Goal: Task Accomplishment & Management: Manage account settings

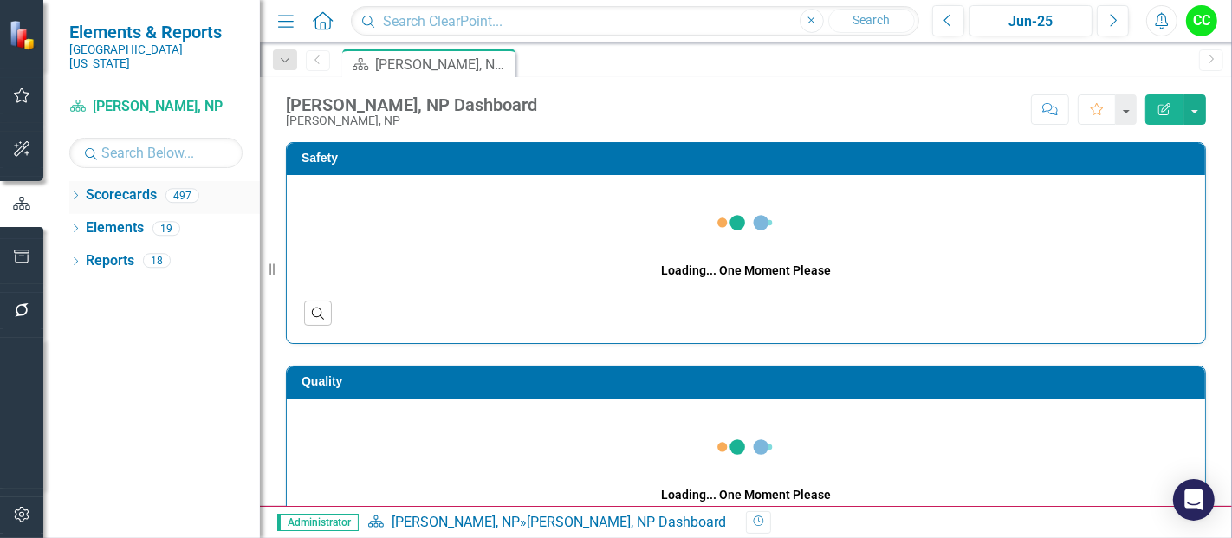
click at [76, 192] on icon "Dropdown" at bounding box center [75, 197] width 12 height 10
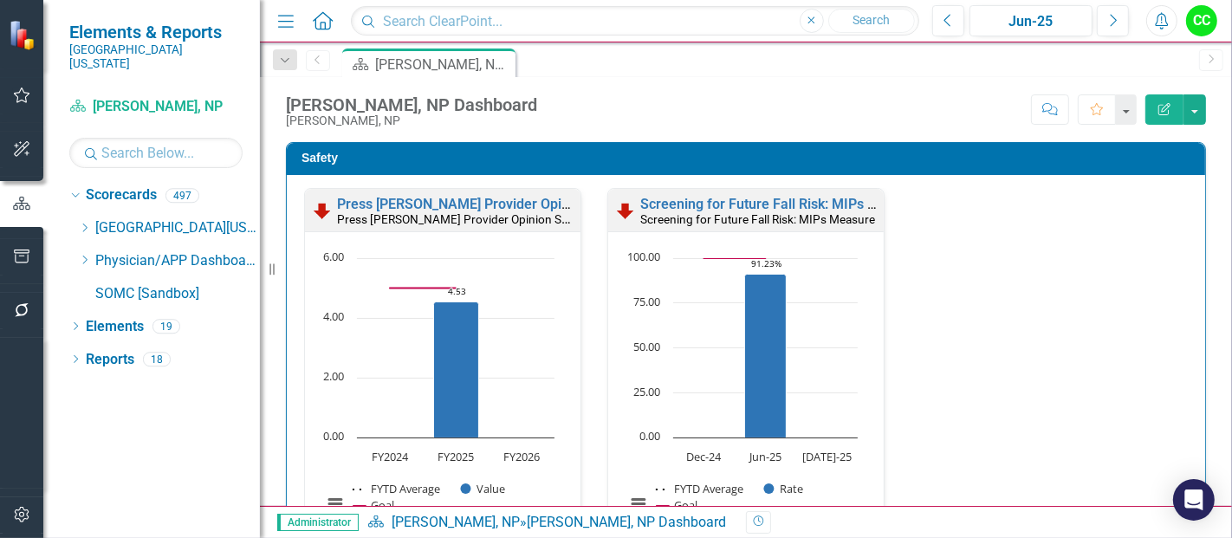
click at [85, 249] on div "Dropdown [GEOGRAPHIC_DATA][US_STATE] Medical Center Safety Quality Teamwork Ser…" at bounding box center [169, 263] width 182 height 99
click at [83, 255] on icon "Dropdown" at bounding box center [84, 260] width 13 height 10
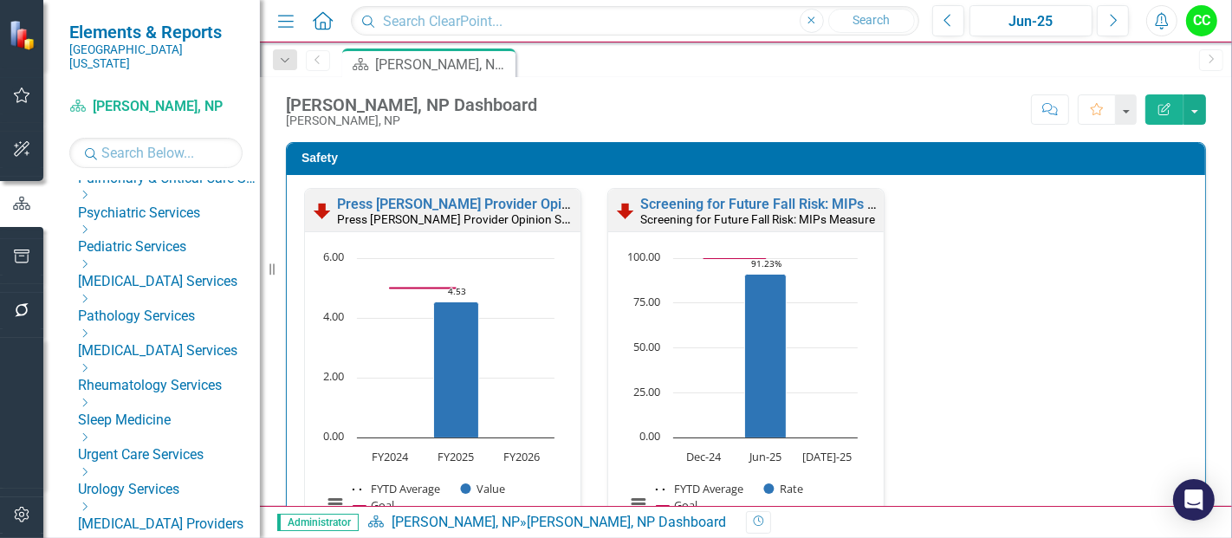
scroll to position [873, 0]
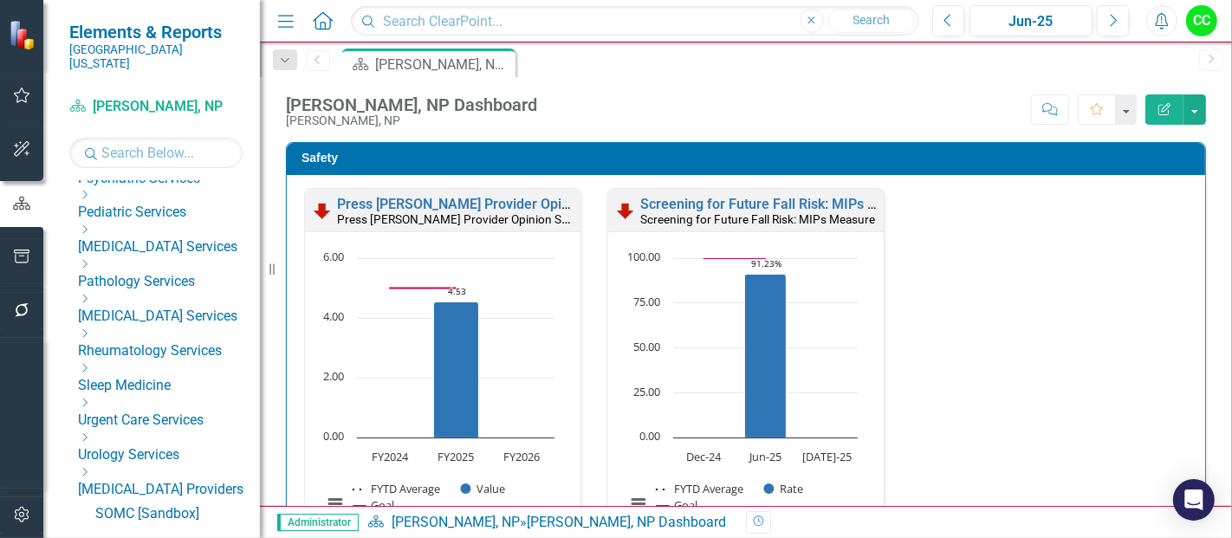
click at [91, 467] on icon "Dropdown" at bounding box center [84, 472] width 13 height 10
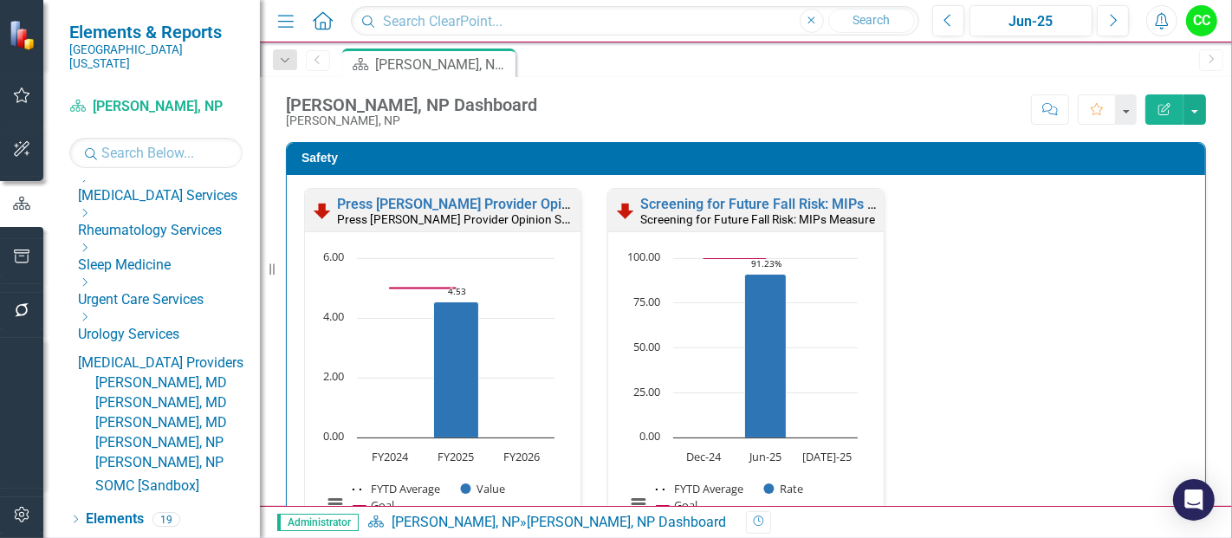
scroll to position [1037, 0]
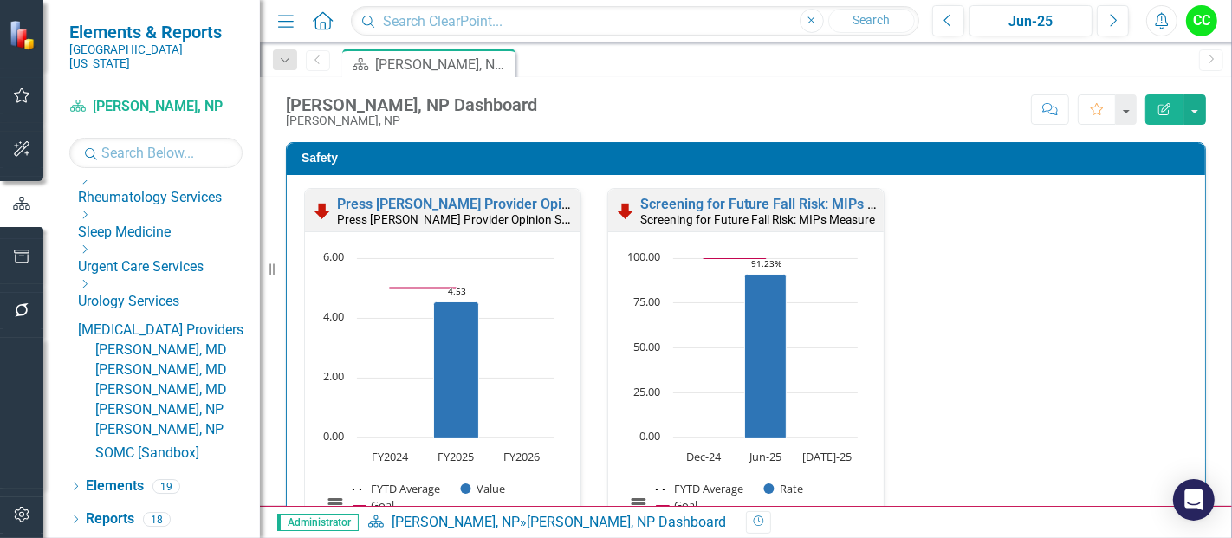
click at [153, 400] on link "[PERSON_NAME], NP" at bounding box center [177, 410] width 165 height 20
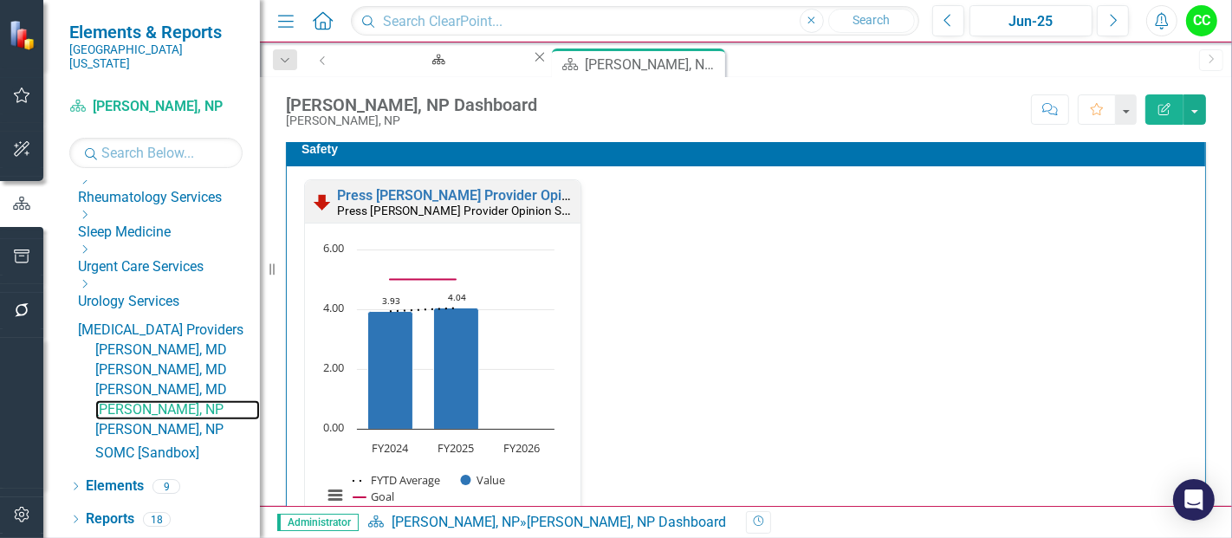
scroll to position [13, 0]
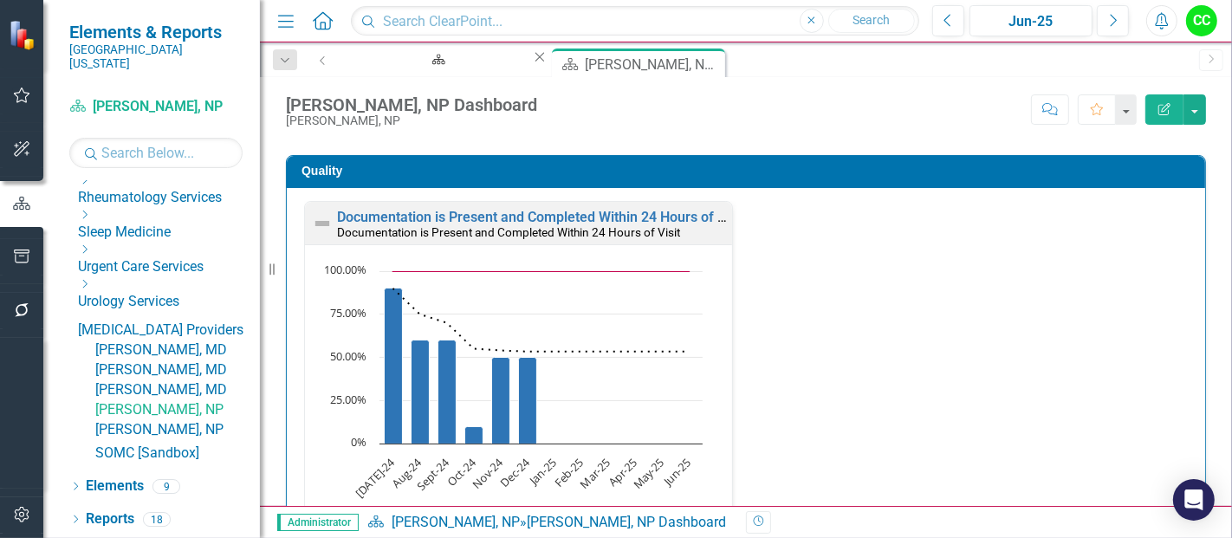
scroll to position [484, 0]
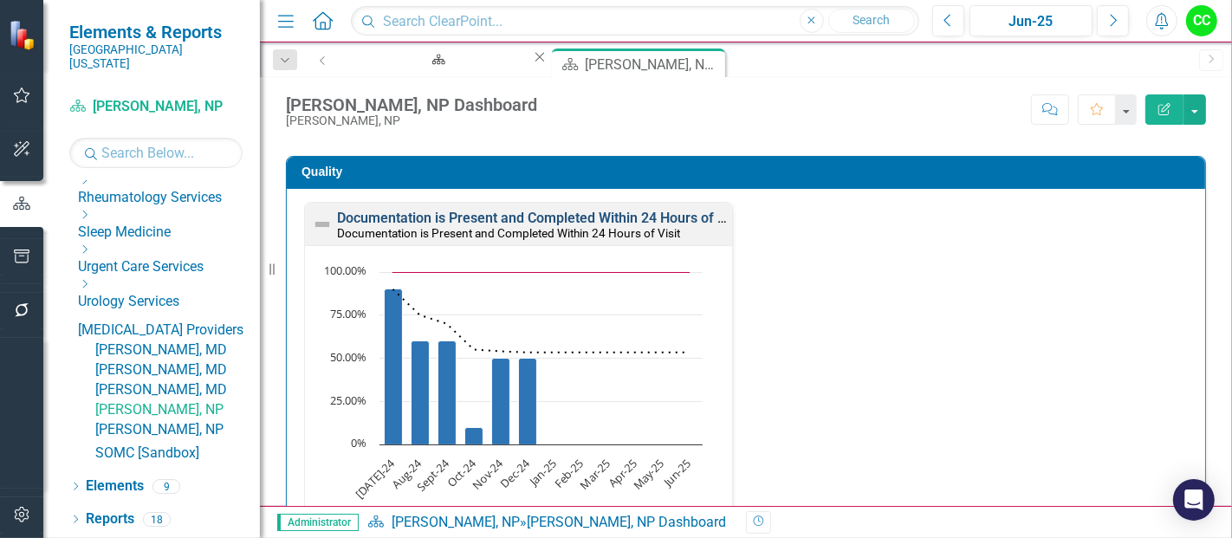
click at [631, 214] on link "Documentation is Present and Completed Within 24 Hours of Visit" at bounding box center [540, 218] width 407 height 16
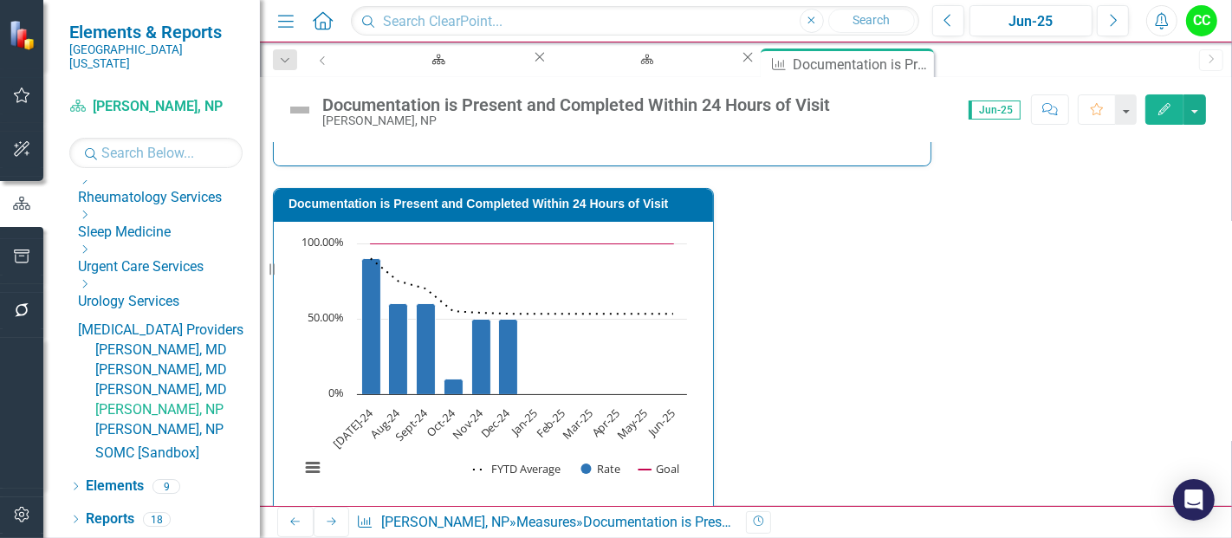
type textarea "5"
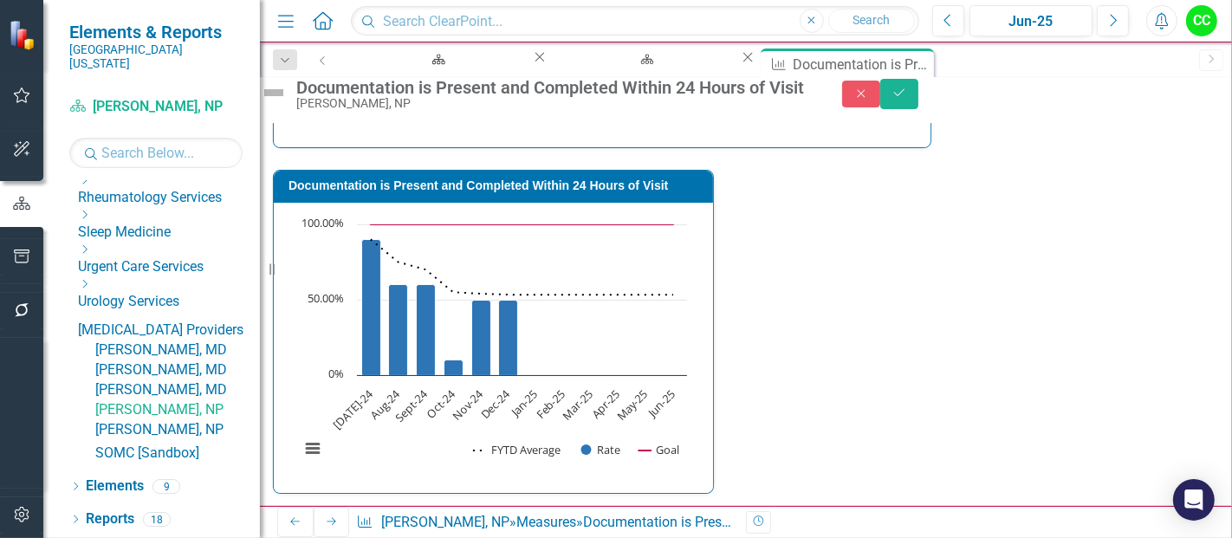
type textarea "10"
type textarea "8"
type textarea "10"
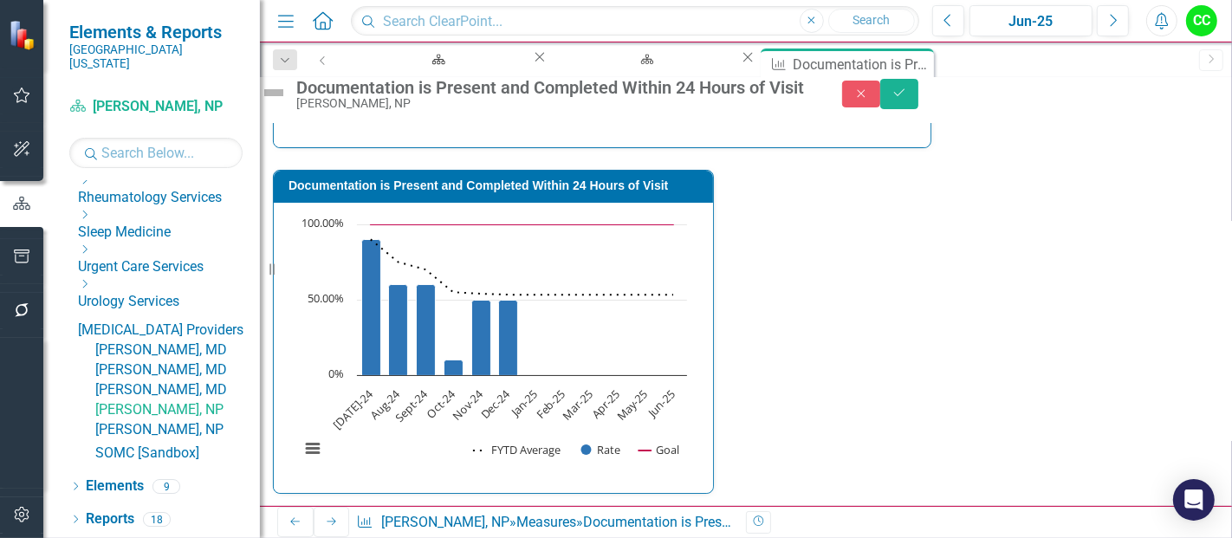
type textarea "8"
type textarea "10"
type textarea "6"
type textarea "10"
type textarea "7"
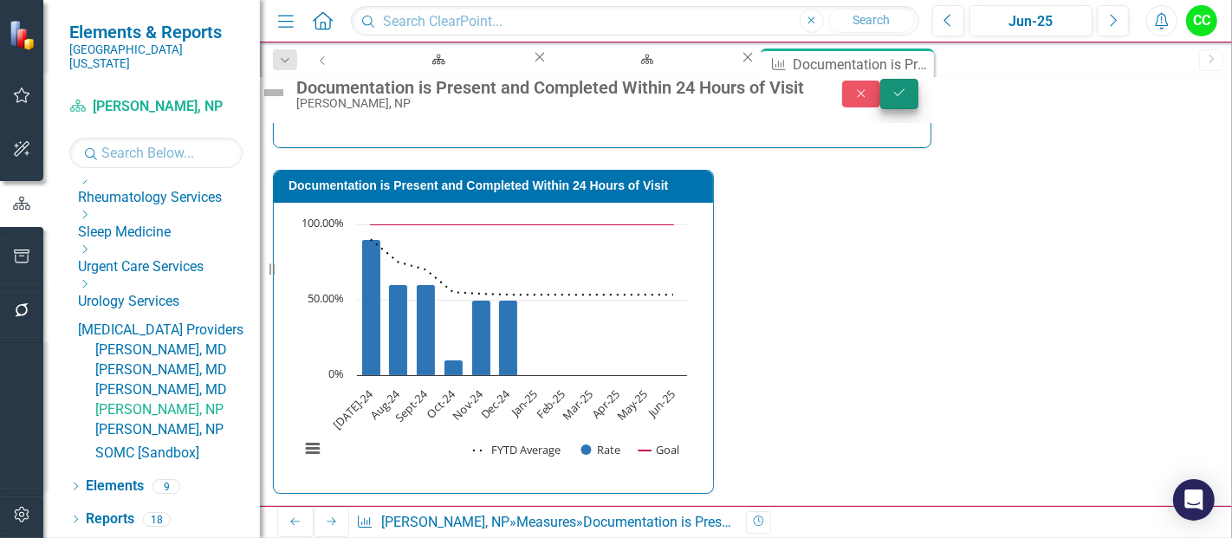
type textarea "10"
click at [918, 94] on button "Save" at bounding box center [899, 94] width 38 height 30
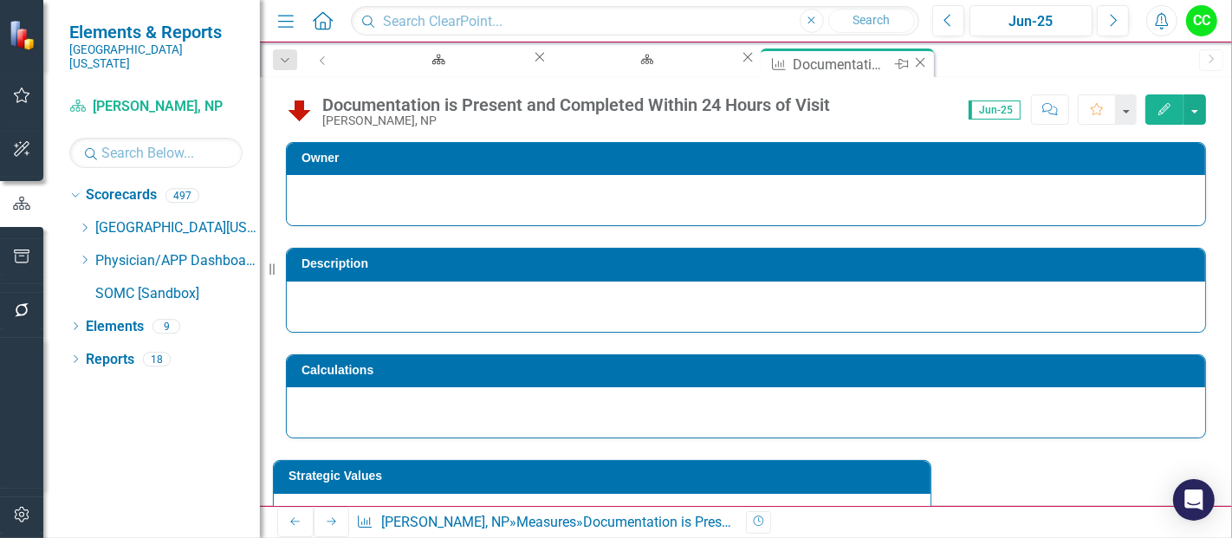
scroll to position [184, 0]
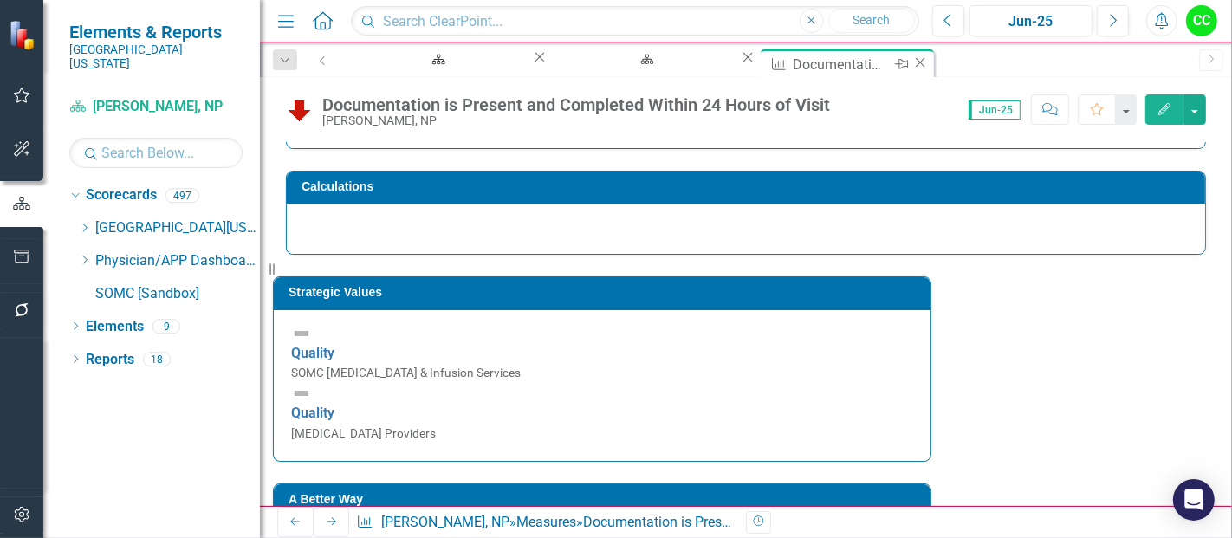
click at [912, 58] on icon "Close" at bounding box center [920, 62] width 17 height 14
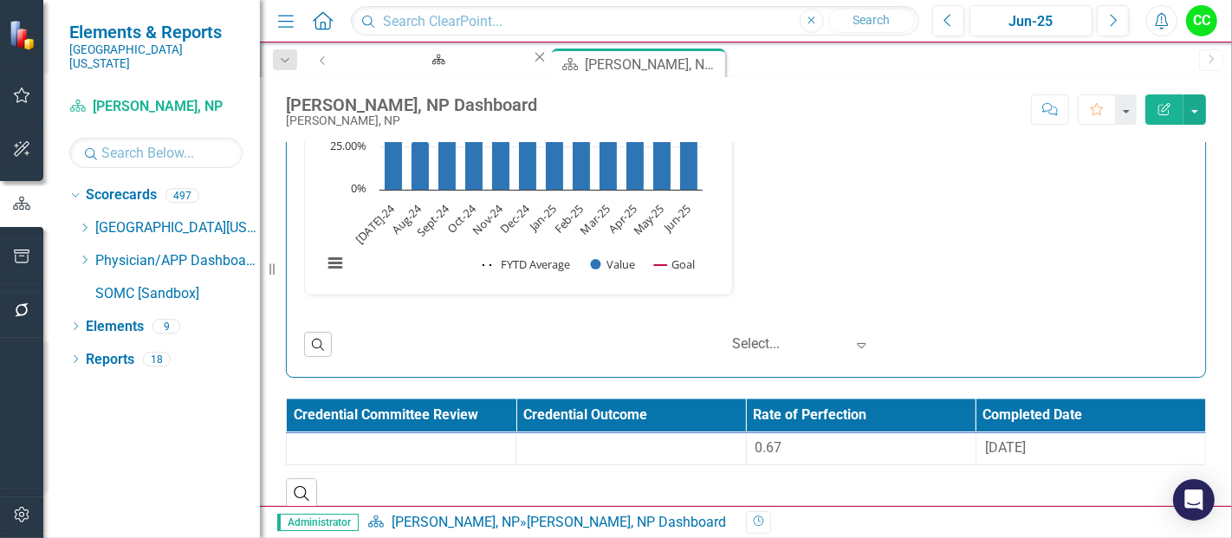
scroll to position [2614, 0]
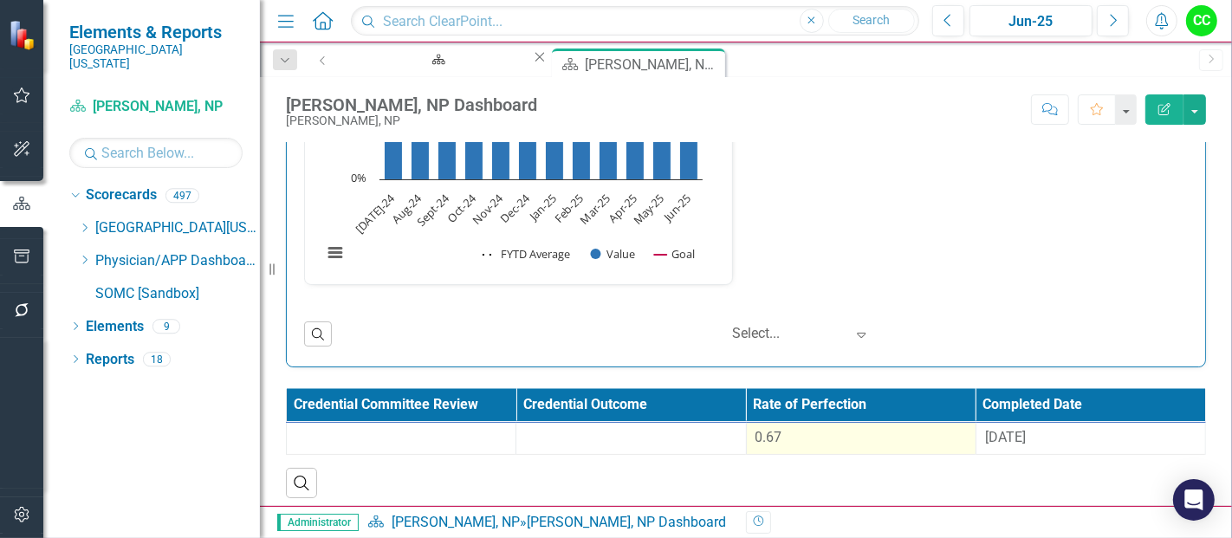
click at [772, 423] on td "0.67" at bounding box center [861, 439] width 230 height 32
click at [770, 433] on span "0.67" at bounding box center [769, 437] width 27 height 16
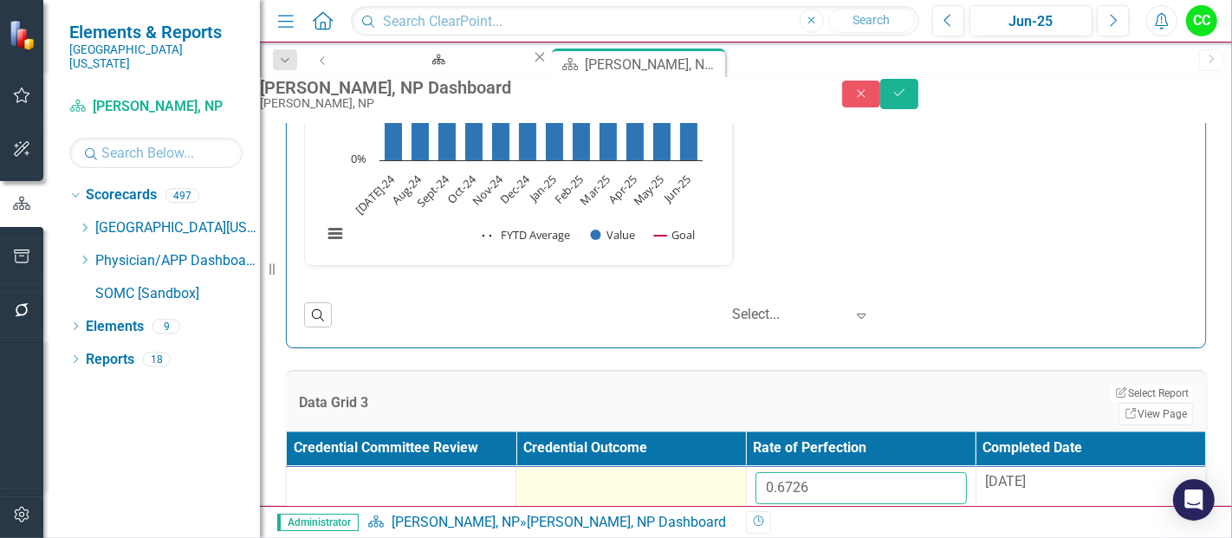
drag, startPoint x: 844, startPoint y: 491, endPoint x: 703, endPoint y: 481, distance: 141.6
click at [703, 481] on tr "0.6726 [DATE]" at bounding box center [746, 494] width 919 height 56
paste input "953375"
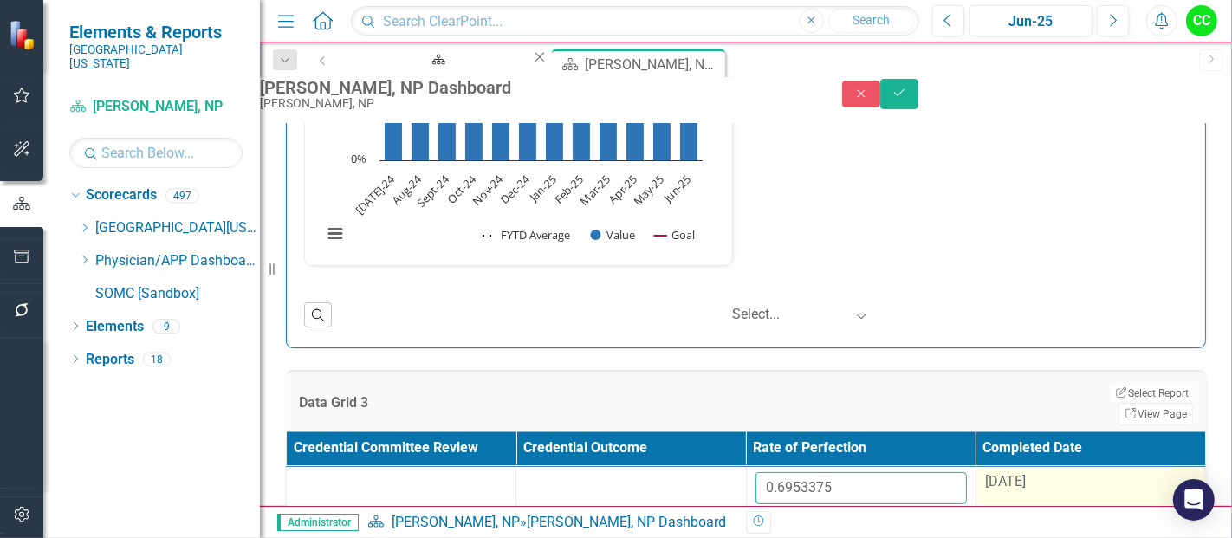
type input "0.6953375"
click at [1020, 486] on span "[DATE]" at bounding box center [1005, 481] width 41 height 16
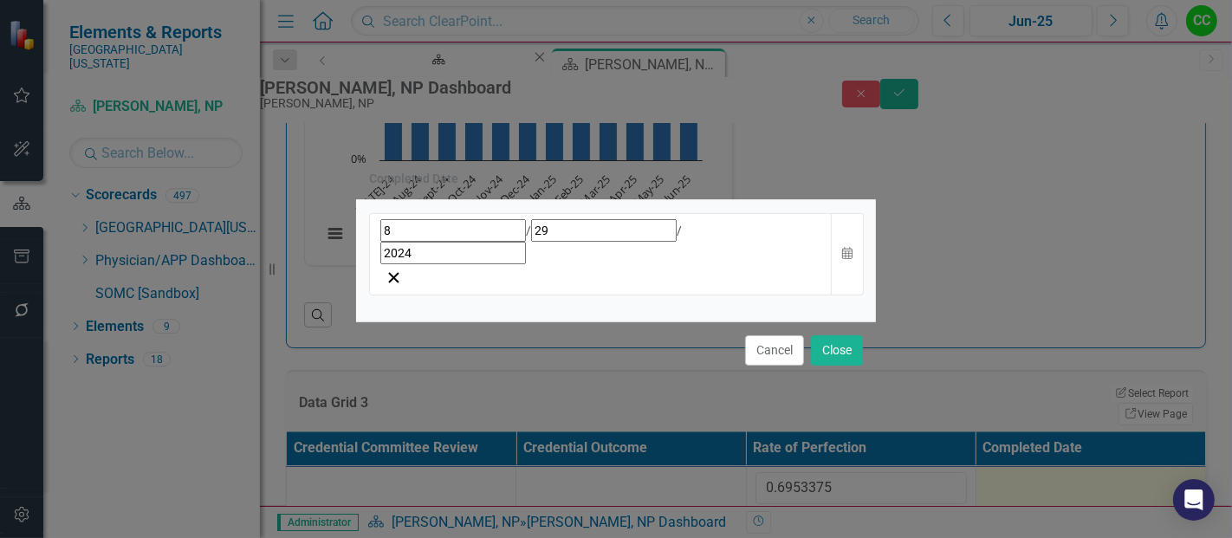
click at [425, 258] on input "2024" at bounding box center [453, 253] width 146 height 23
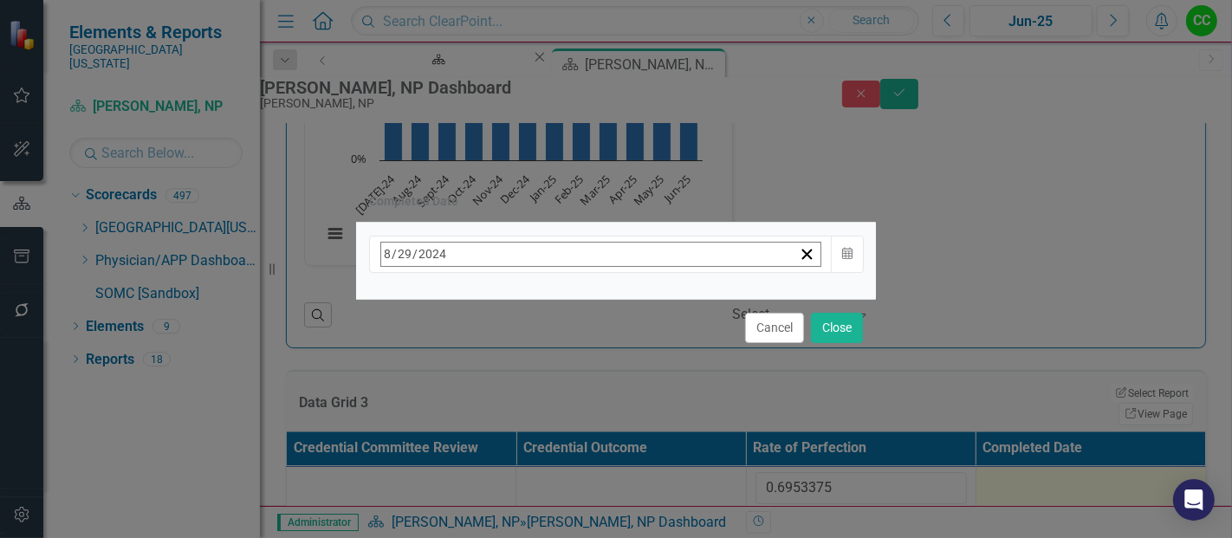
click at [541, 298] on span "[DATE]" at bounding box center [522, 291] width 38 height 14
click at [634, 295] on button "›" at bounding box center [615, 292] width 38 height 38
click at [572, 484] on button "August" at bounding box center [521, 479] width 101 height 62
click at [529, 479] on abbr "27" at bounding box center [522, 486] width 14 height 14
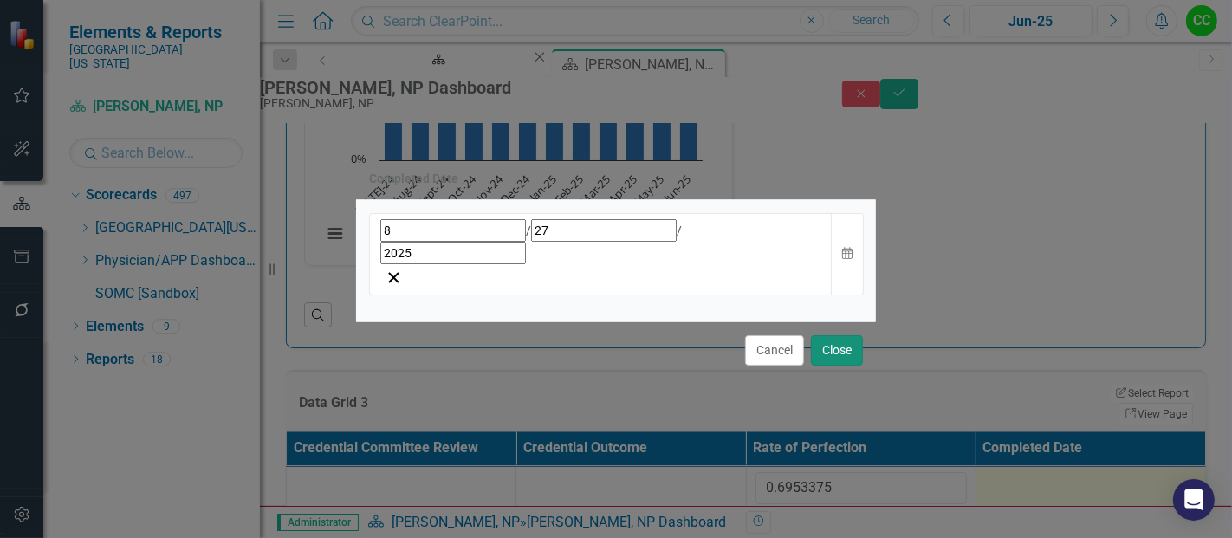
click at [847, 335] on button "Close" at bounding box center [837, 350] width 52 height 30
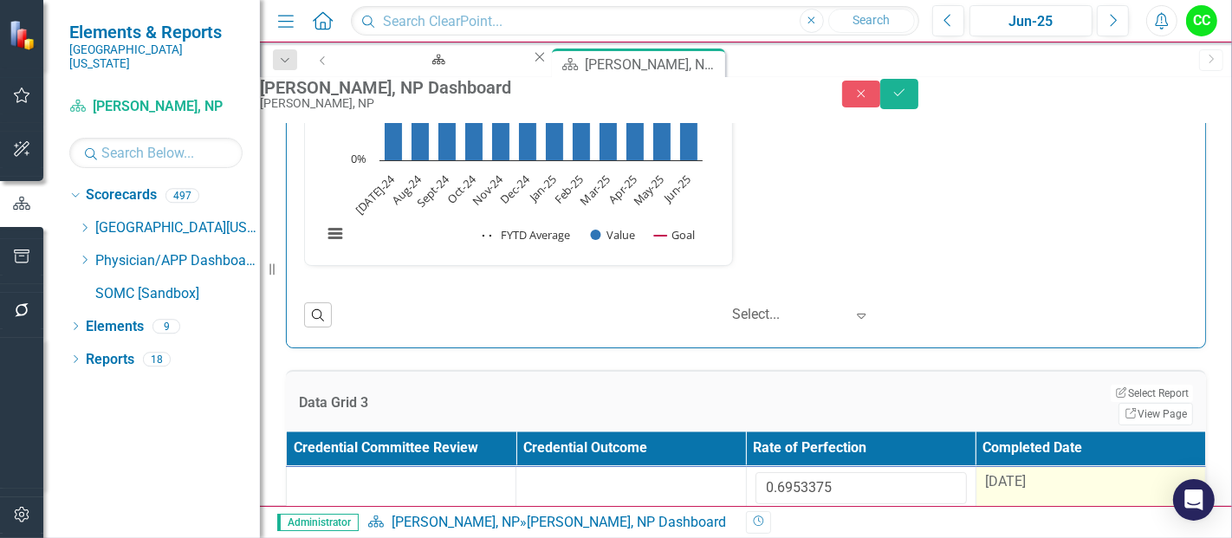
click at [1206, 99] on div "Close Save" at bounding box center [1037, 94] width 390 height 30
click at [918, 90] on button "Save" at bounding box center [899, 94] width 38 height 30
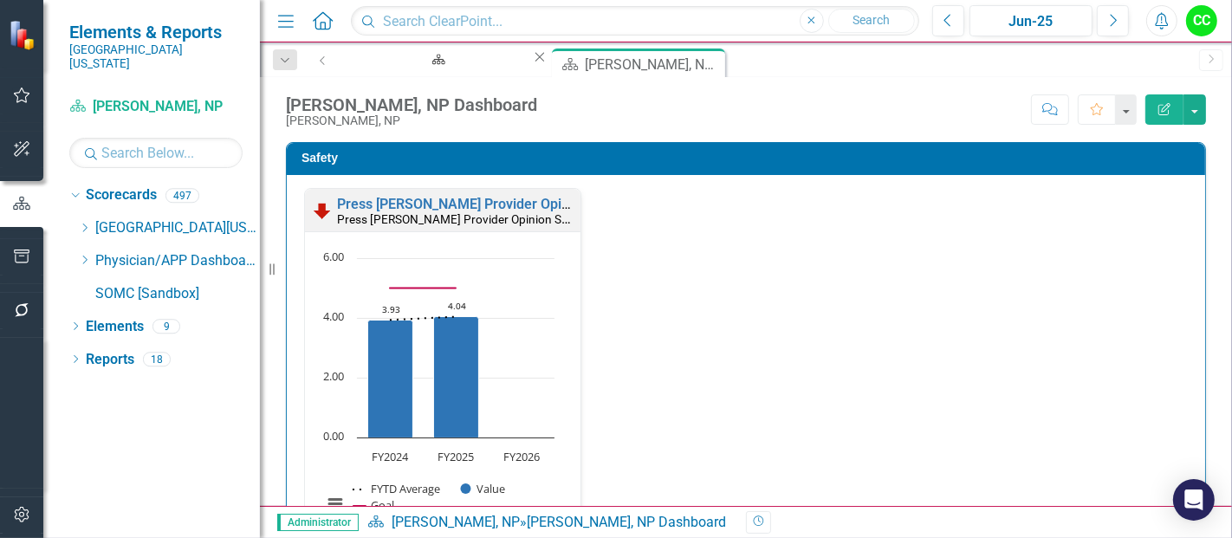
drag, startPoint x: 678, startPoint y: 65, endPoint x: 603, endPoint y: 535, distance: 476.4
click at [0, 0] on icon at bounding box center [0, 0] width 0 height 0
